Goal: Find specific page/section: Find specific page/section

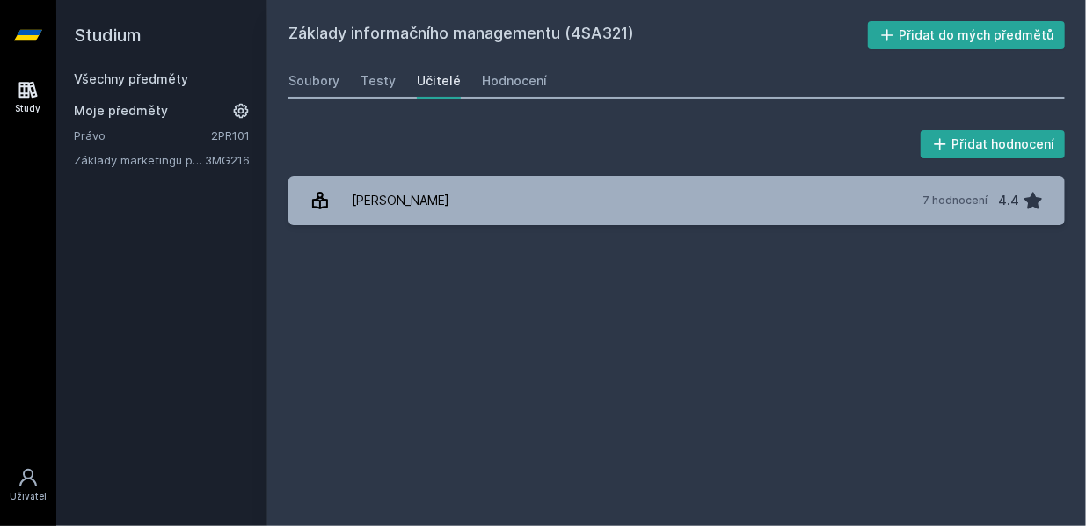
click at [165, 81] on div "[PERSON_NAME] dostávat tipy ohledně studia, nových testů, hodnocení učitelů a p…" at bounding box center [543, 78] width 1086 height 156
click at [556, 113] on button "Ne" at bounding box center [545, 113] width 63 height 44
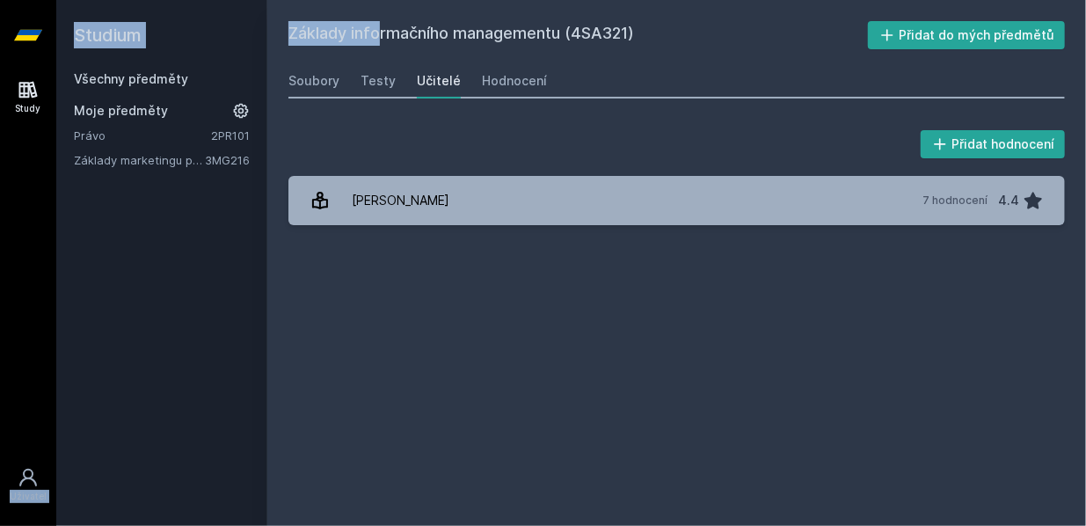
drag, startPoint x: 333, startPoint y: 32, endPoint x: 19, endPoint y: 51, distance: 314.4
click at [19, 51] on div "Study Uživatel Studium Všechny předměty Moje předměty Právo 2PR101 Základy mark…" at bounding box center [543, 263] width 1086 height 526
click at [24, 35] on icon at bounding box center [28, 35] width 28 height 11
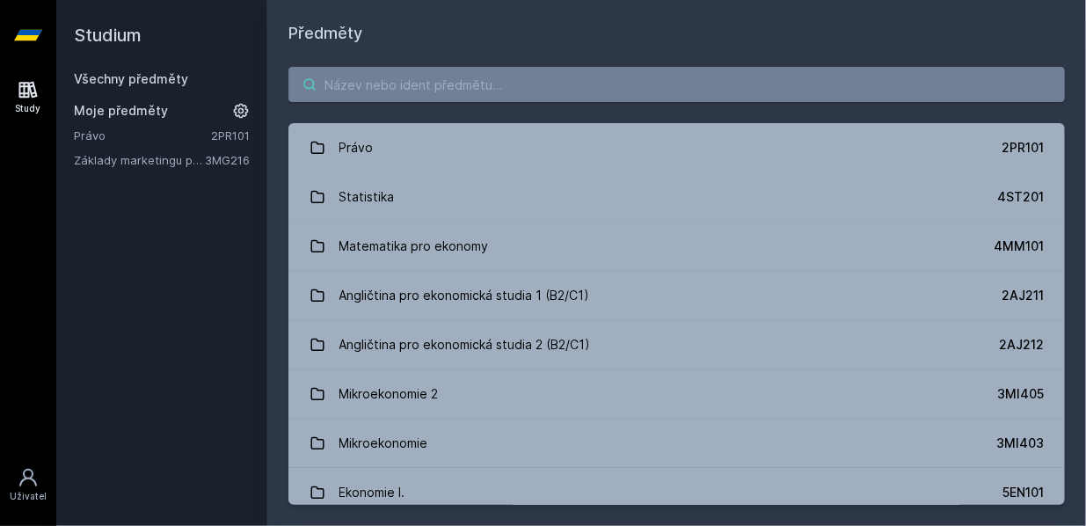
click at [351, 86] on input "search" at bounding box center [676, 84] width 776 height 35
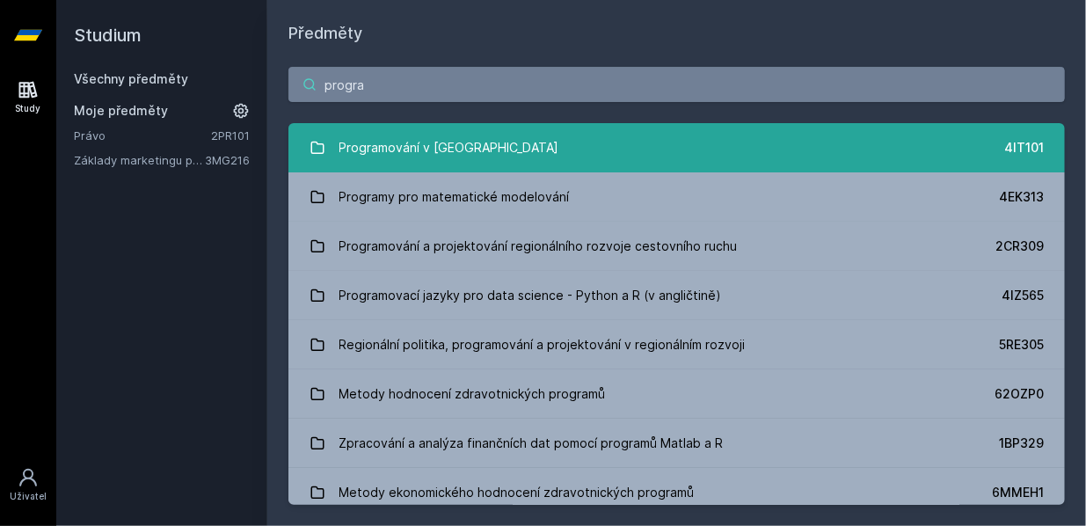
type input "progra"
click at [506, 149] on link "Programování v Javě 4IT101" at bounding box center [676, 147] width 776 height 49
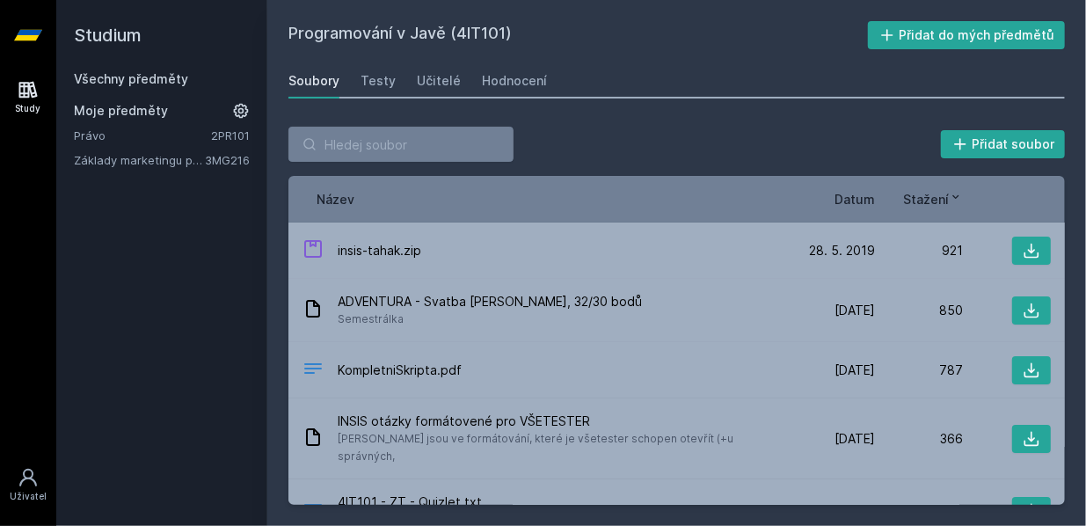
click at [858, 201] on span "Datum" at bounding box center [854, 199] width 40 height 18
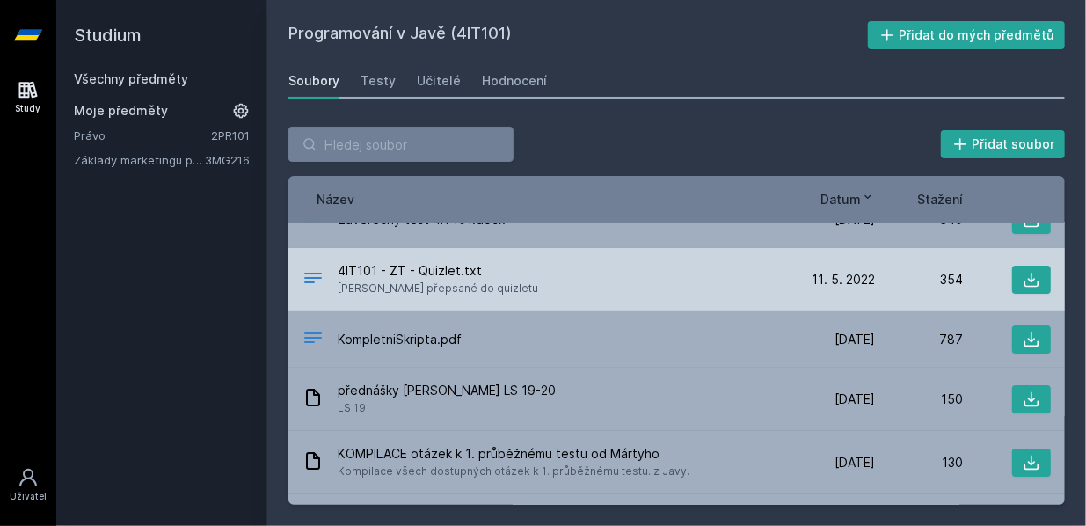
scroll to position [32, 0]
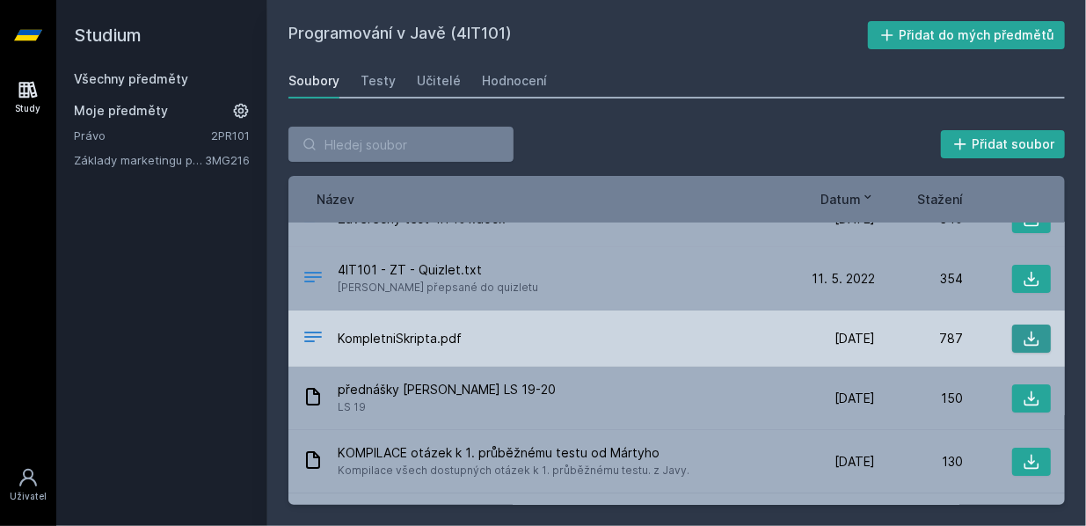
click at [1024, 337] on icon at bounding box center [1031, 339] width 18 height 18
